Goal: Task Accomplishment & Management: Manage account settings

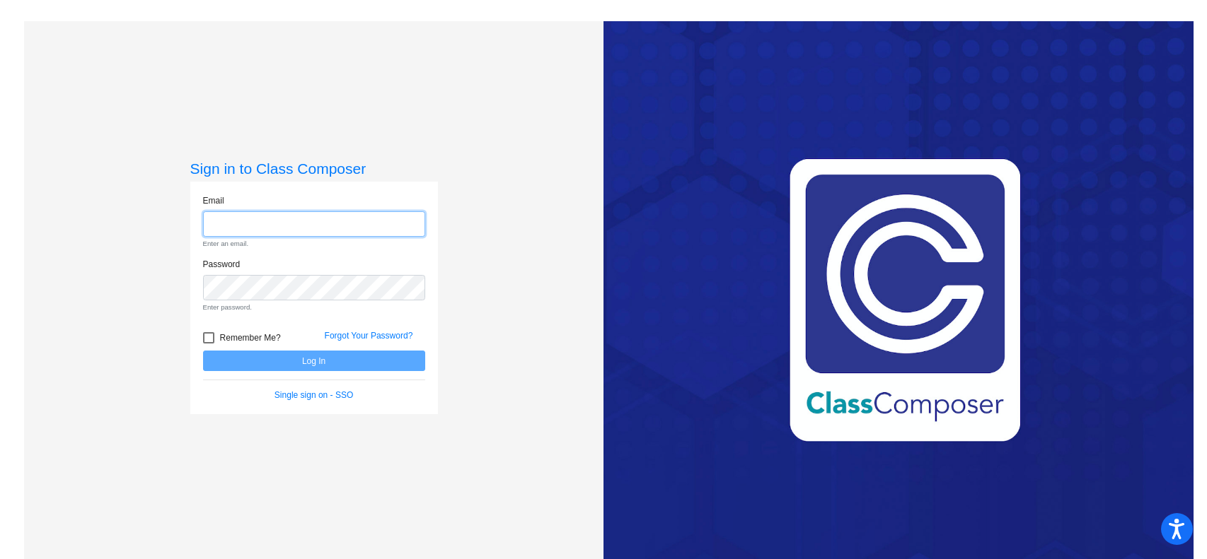
type input "[PERSON_NAME][EMAIL_ADDRESS][DOMAIN_NAME]"
click at [313, 359] on form "Email [PERSON_NAME][EMAIL_ADDRESS][DOMAIN_NAME] Enter an email. Password Enter …" at bounding box center [314, 299] width 222 height 208
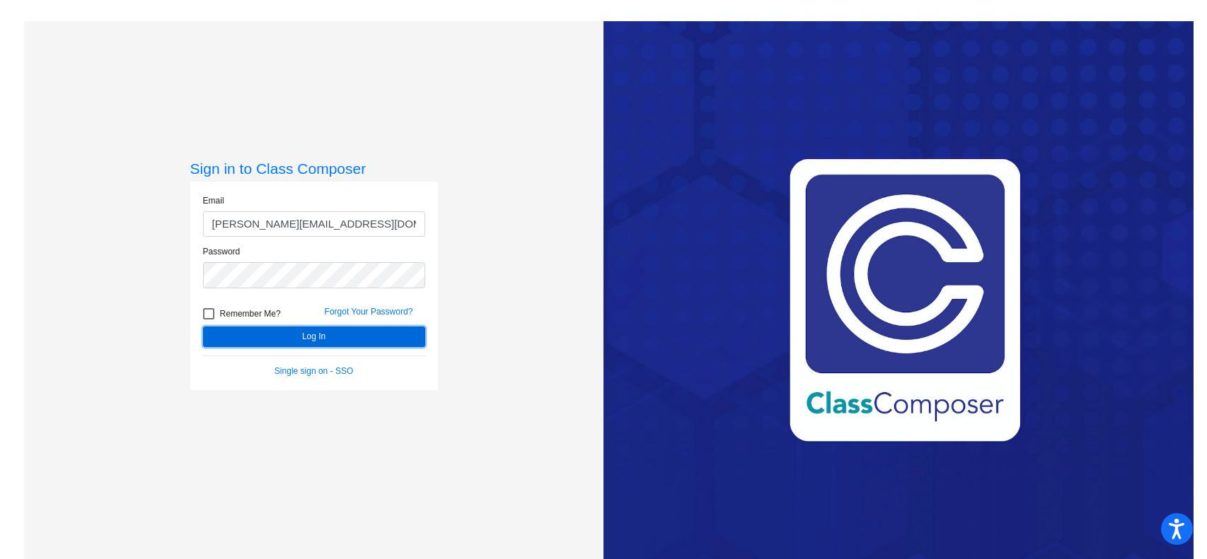
click at [310, 340] on button "Log In" at bounding box center [314, 337] width 222 height 21
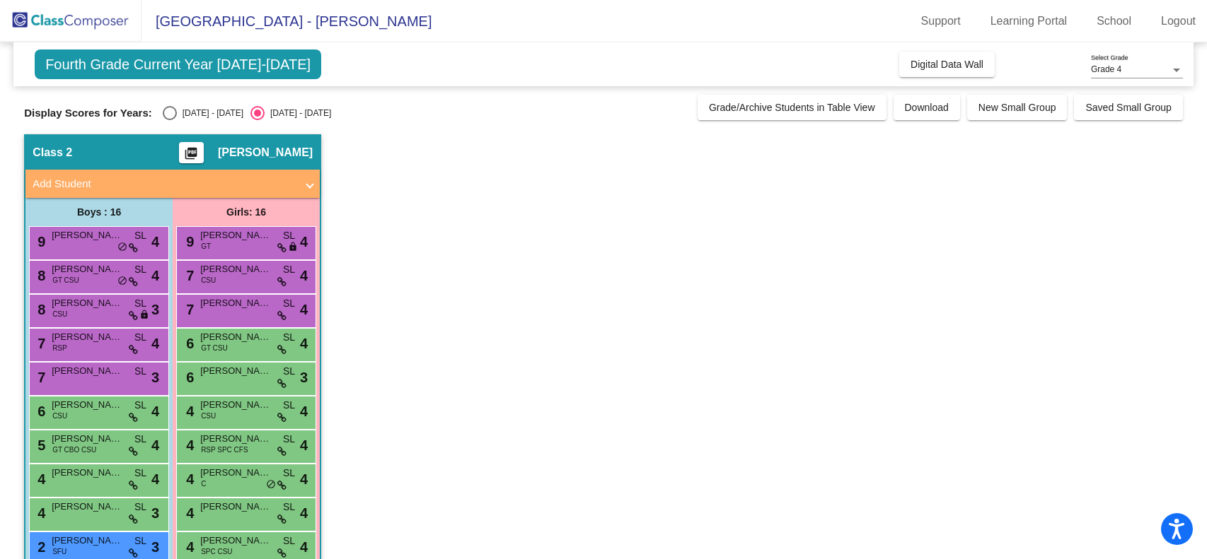
click at [1175, 69] on div at bounding box center [1176, 71] width 7 height 4
click at [1175, 69] on span "Grade 4" at bounding box center [1137, 69] width 92 height 25
click at [226, 62] on span "Fourth Grade Current Year [DATE]-[DATE]" at bounding box center [178, 65] width 286 height 30
click at [308, 186] on span at bounding box center [310, 184] width 6 height 16
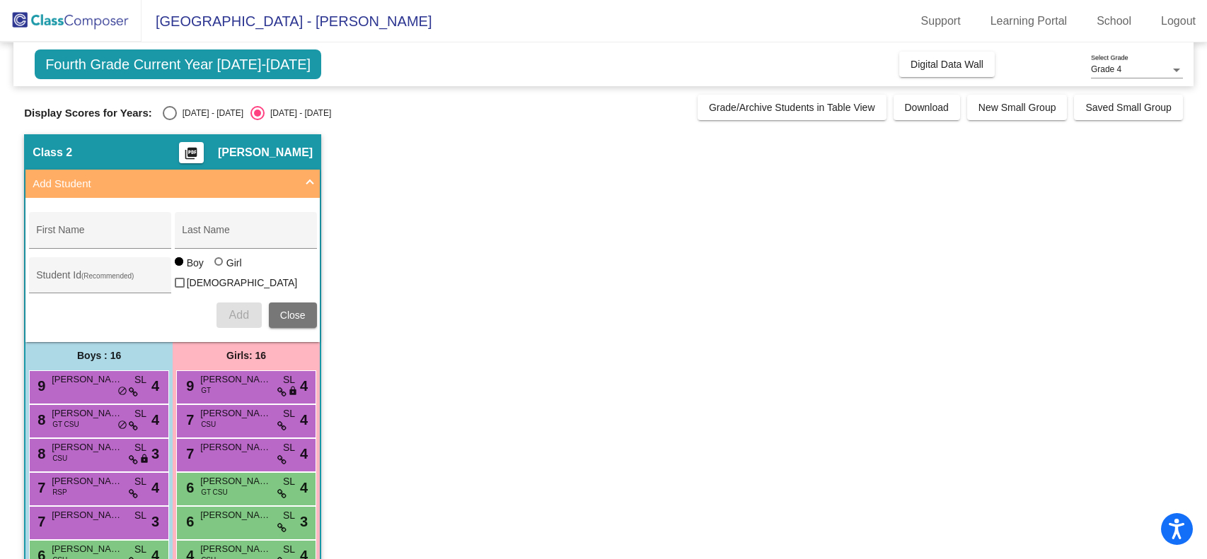
click at [308, 186] on span at bounding box center [310, 184] width 6 height 16
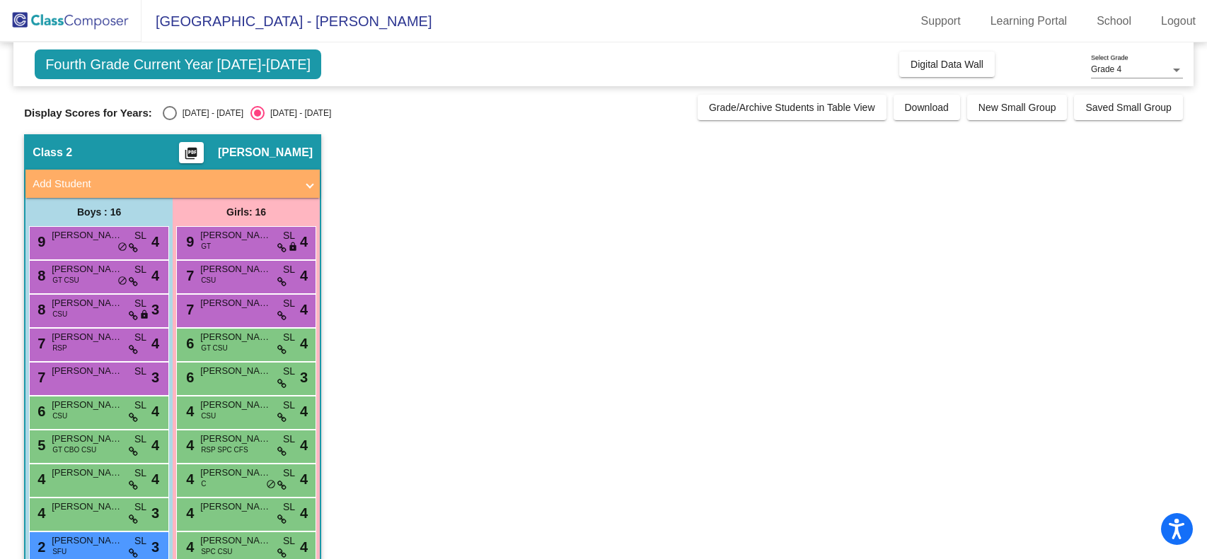
click at [150, 63] on span "Fourth Grade Current Year [DATE]-[DATE]" at bounding box center [178, 65] width 286 height 30
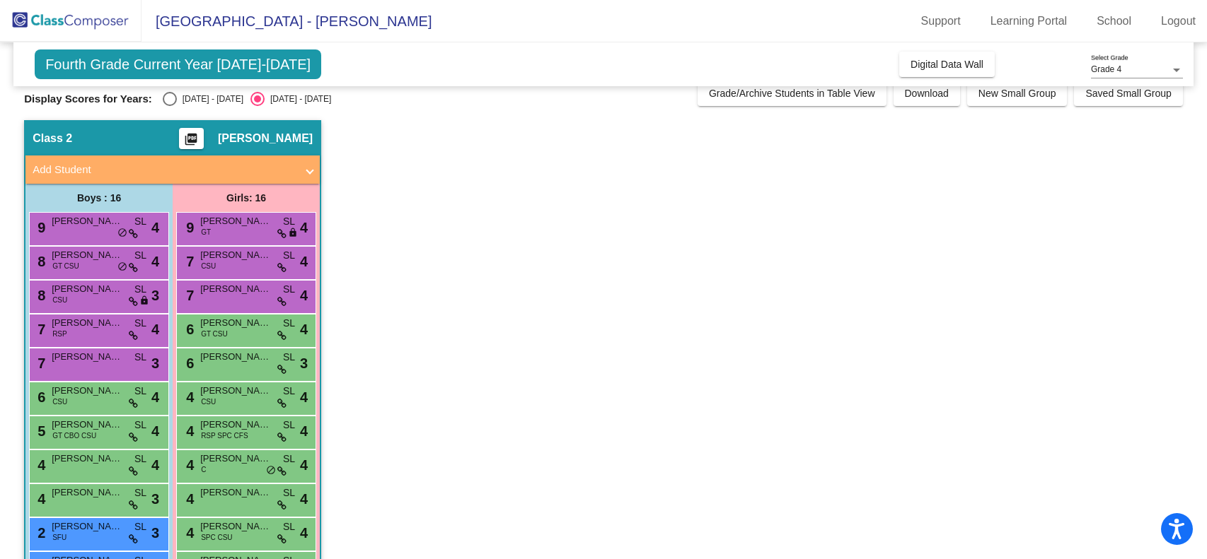
scroll to position [232, 0]
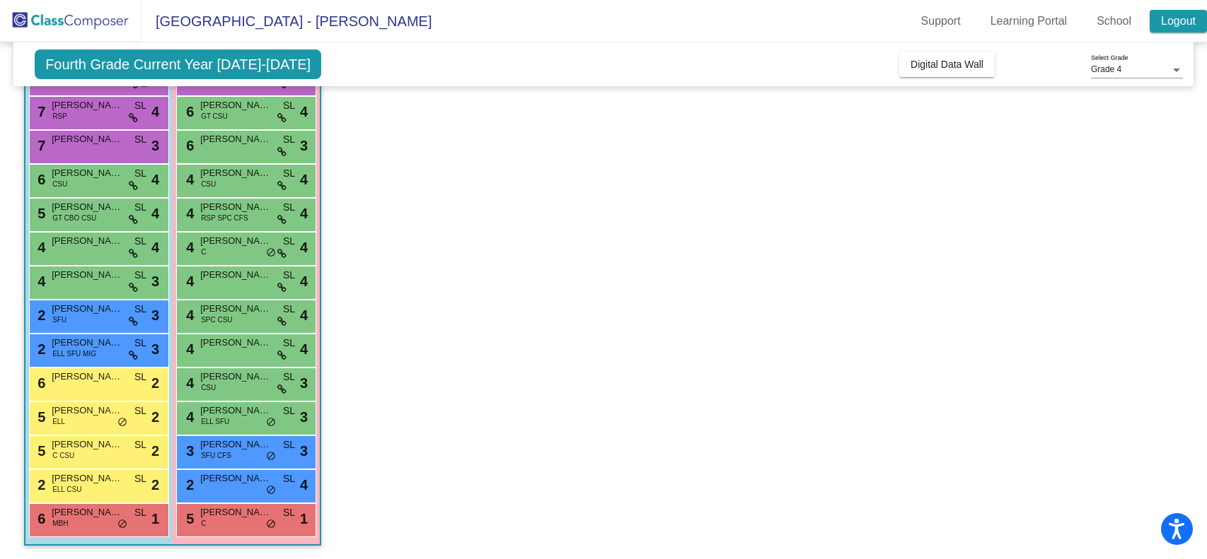
click at [1174, 17] on link "Logout" at bounding box center [1177, 21] width 57 height 23
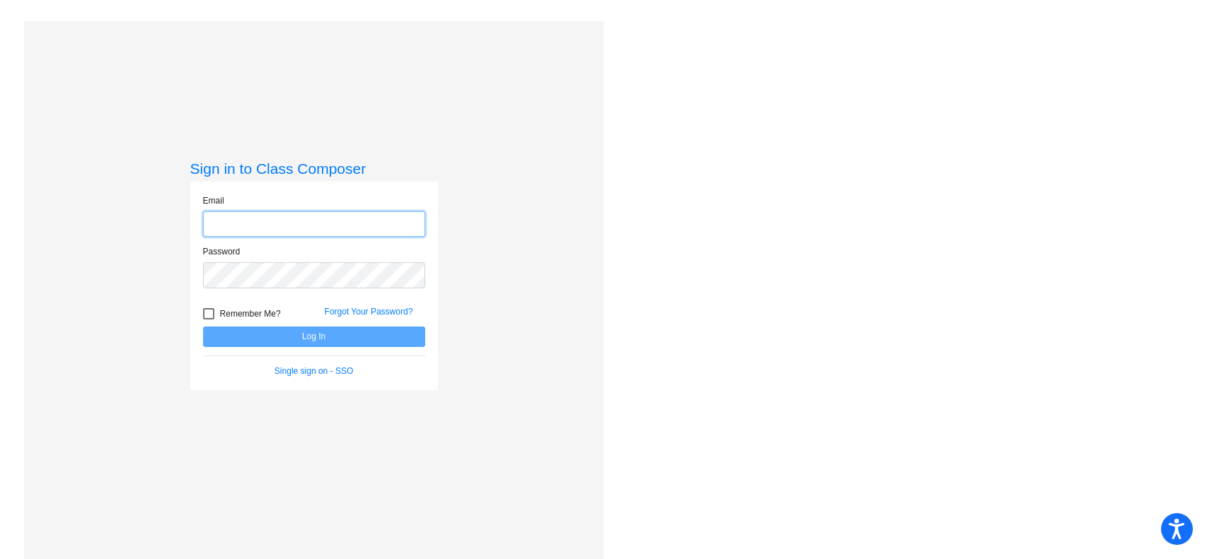
type input "[PERSON_NAME][EMAIL_ADDRESS][DOMAIN_NAME]"
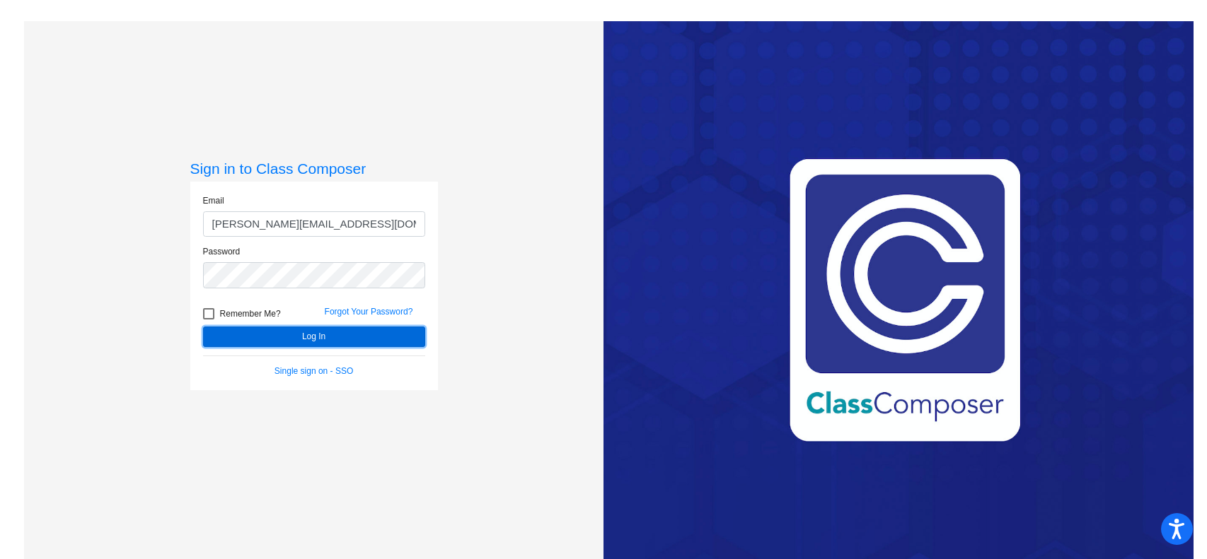
click at [277, 336] on button "Log In" at bounding box center [314, 337] width 222 height 21
